Goal: Task Accomplishment & Management: Use online tool/utility

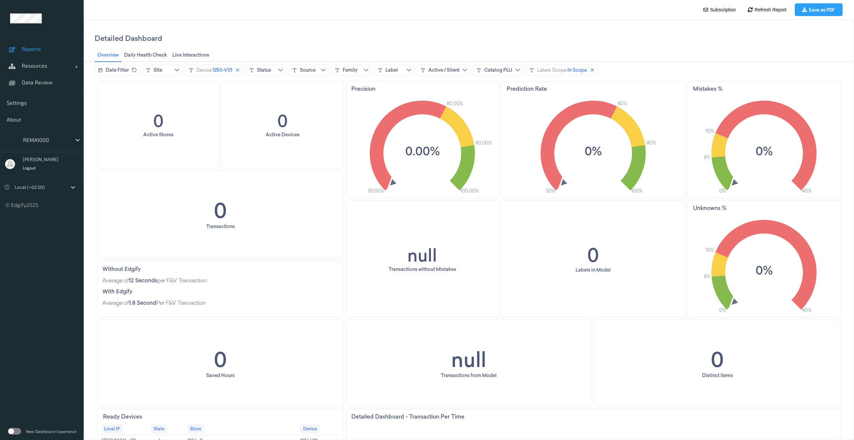
click at [25, 48] on span "Reports" at bounding box center [49, 49] width 55 height 7
click at [27, 68] on span "Resources" at bounding box center [49, 65] width 54 height 7
click at [35, 81] on span "Devices" at bounding box center [49, 82] width 55 height 7
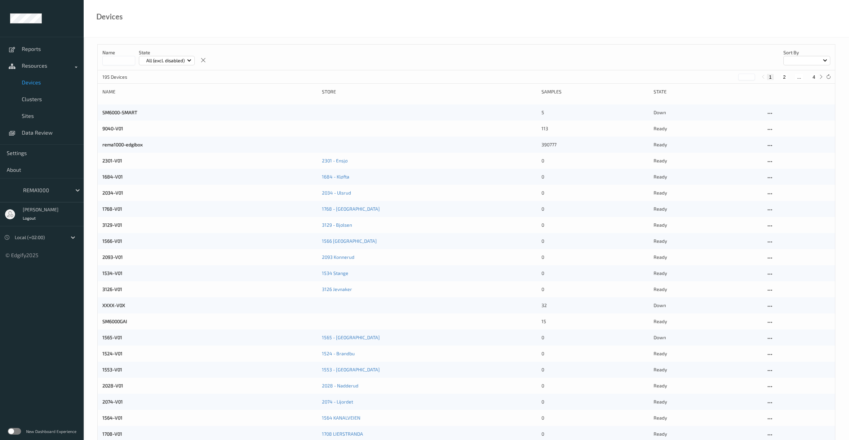
click at [111, 58] on input at bounding box center [118, 60] width 33 height 9
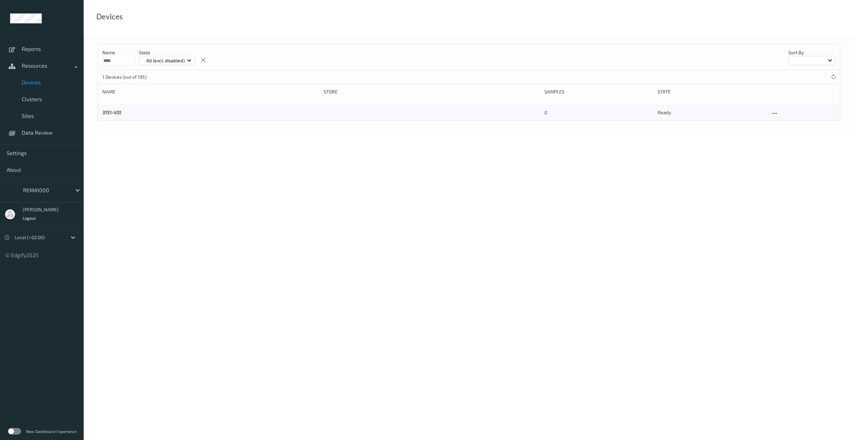
type input "****"
click at [109, 109] on div "3151-V01 0 ready" at bounding box center [469, 112] width 742 height 16
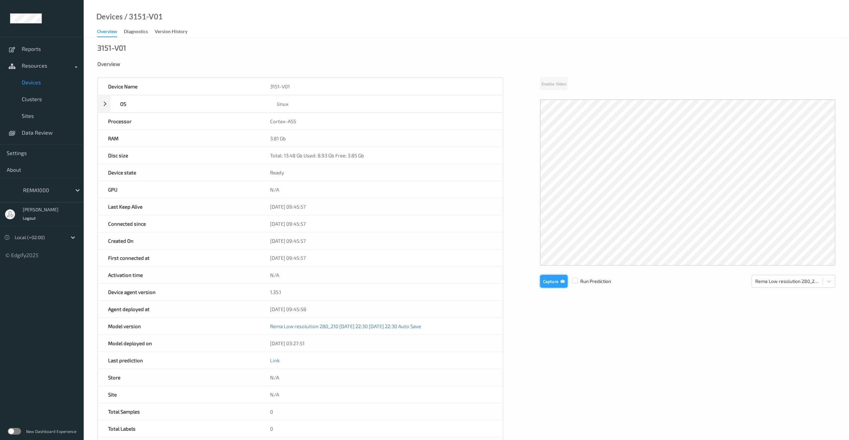
click at [557, 283] on button "Capture" at bounding box center [553, 281] width 27 height 13
click at [548, 333] on button "Capture" at bounding box center [553, 336] width 27 height 13
click at [552, 341] on button "Capture" at bounding box center [553, 336] width 27 height 13
